Goal: Information Seeking & Learning: Check status

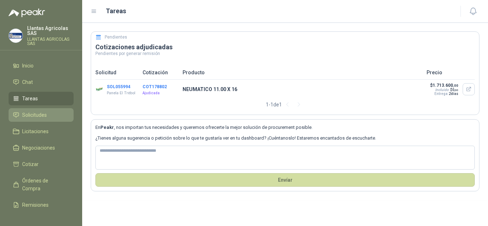
click at [41, 113] on span "Solicitudes" at bounding box center [34, 115] width 25 height 8
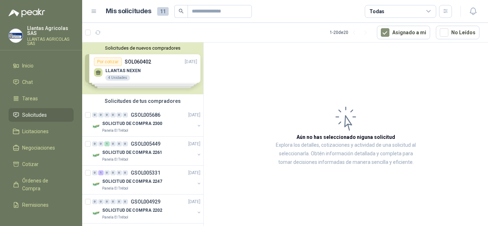
click at [124, 61] on div "Solicitudes de nuevos compradores Por cotizar SOL060402 [DATE] LLANTAS NEXEN 4 …" at bounding box center [142, 68] width 121 height 52
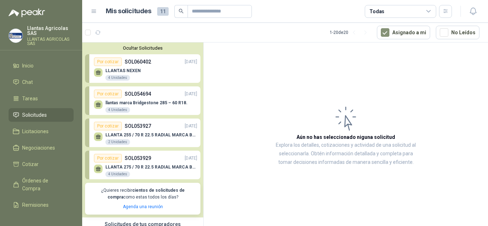
click at [115, 71] on p "LLANTAS NEXEN" at bounding box center [122, 70] width 35 height 5
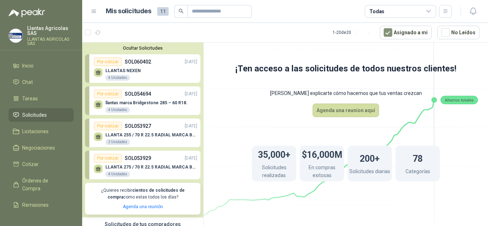
click at [104, 59] on div "Por cotizar" at bounding box center [108, 61] width 28 height 9
drag, startPoint x: 120, startPoint y: 68, endPoint x: 121, endPoint y: 74, distance: 5.5
click at [120, 69] on div "LLANTAS NEXEN 4 Unidades" at bounding box center [145, 73] width 103 height 15
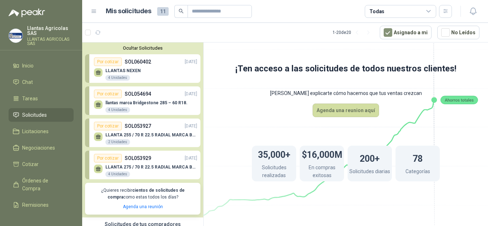
click at [120, 76] on div "4 Unidades" at bounding box center [117, 78] width 25 height 6
click at [103, 72] on div "LLANTAS NEXEN 4 Unidades" at bounding box center [145, 73] width 103 height 15
click at [143, 66] on div "LLANTAS NEXEN 4 Unidades" at bounding box center [145, 73] width 103 height 15
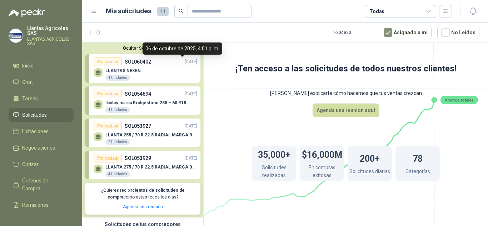
click at [186, 61] on p "[DATE]" at bounding box center [191, 62] width 12 height 7
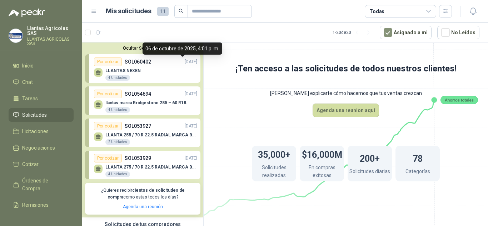
click at [186, 61] on p "[DATE]" at bounding box center [191, 62] width 12 height 7
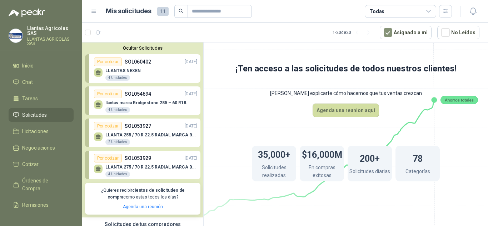
click at [95, 11] on icon at bounding box center [94, 11] width 4 height 3
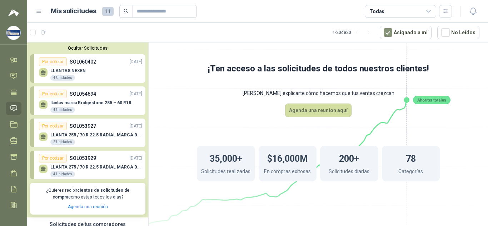
click at [39, 14] on icon at bounding box center [39, 11] width 6 height 6
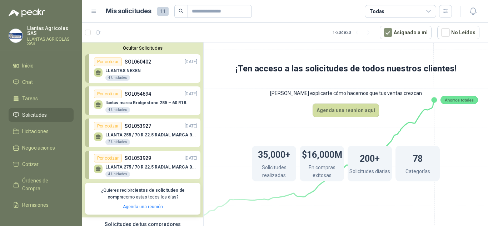
click at [161, 48] on button "Ocultar Solicitudes" at bounding box center [142, 47] width 115 height 5
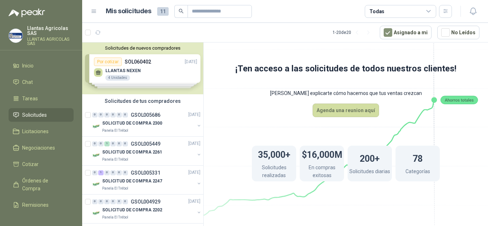
click at [153, 49] on button "Solicitudes de nuevos compradores" at bounding box center [142, 47] width 115 height 5
